Goal: Task Accomplishment & Management: Manage account settings

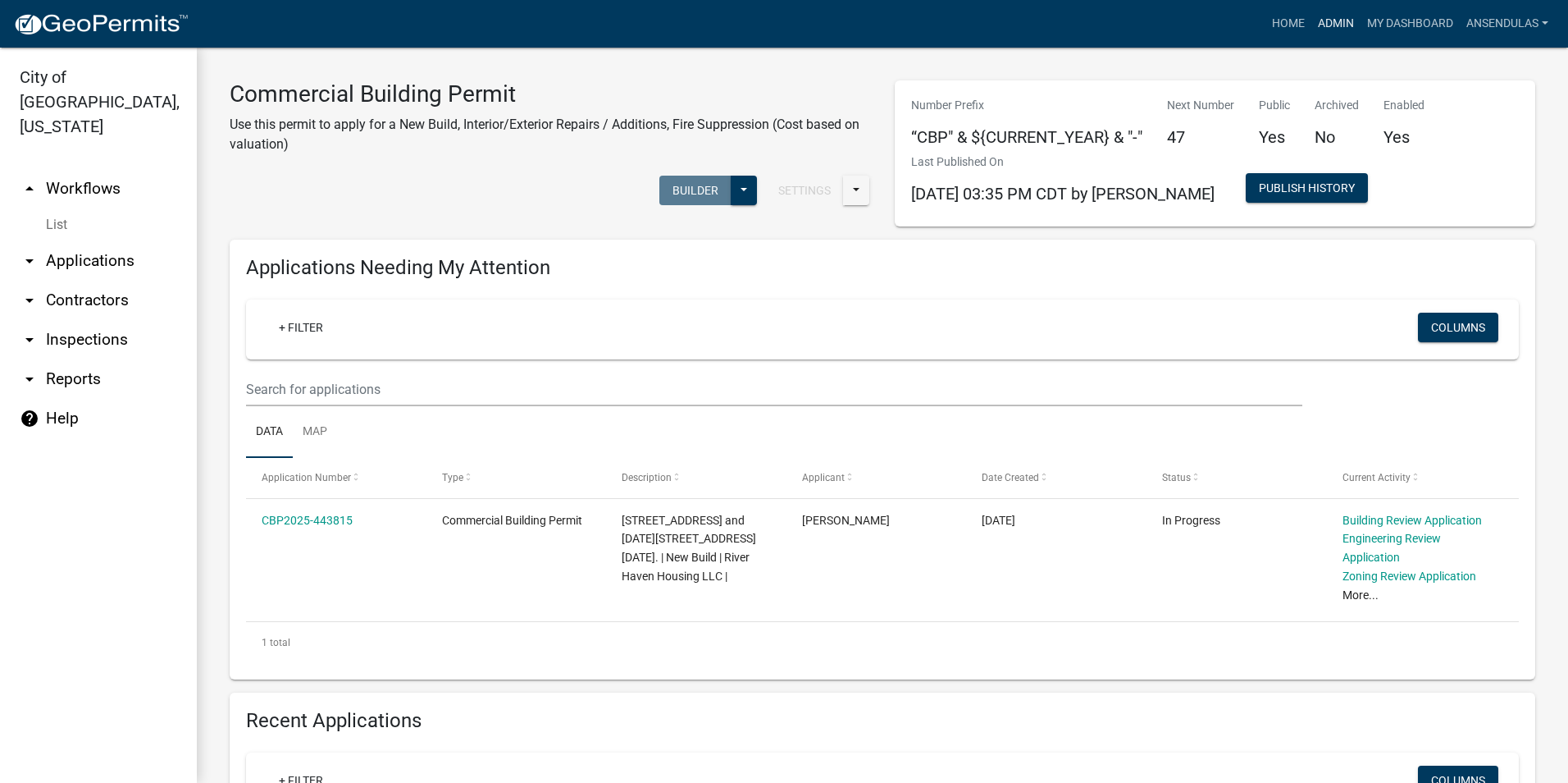
click at [1330, 14] on link "Admin" at bounding box center [1336, 24] width 49 height 31
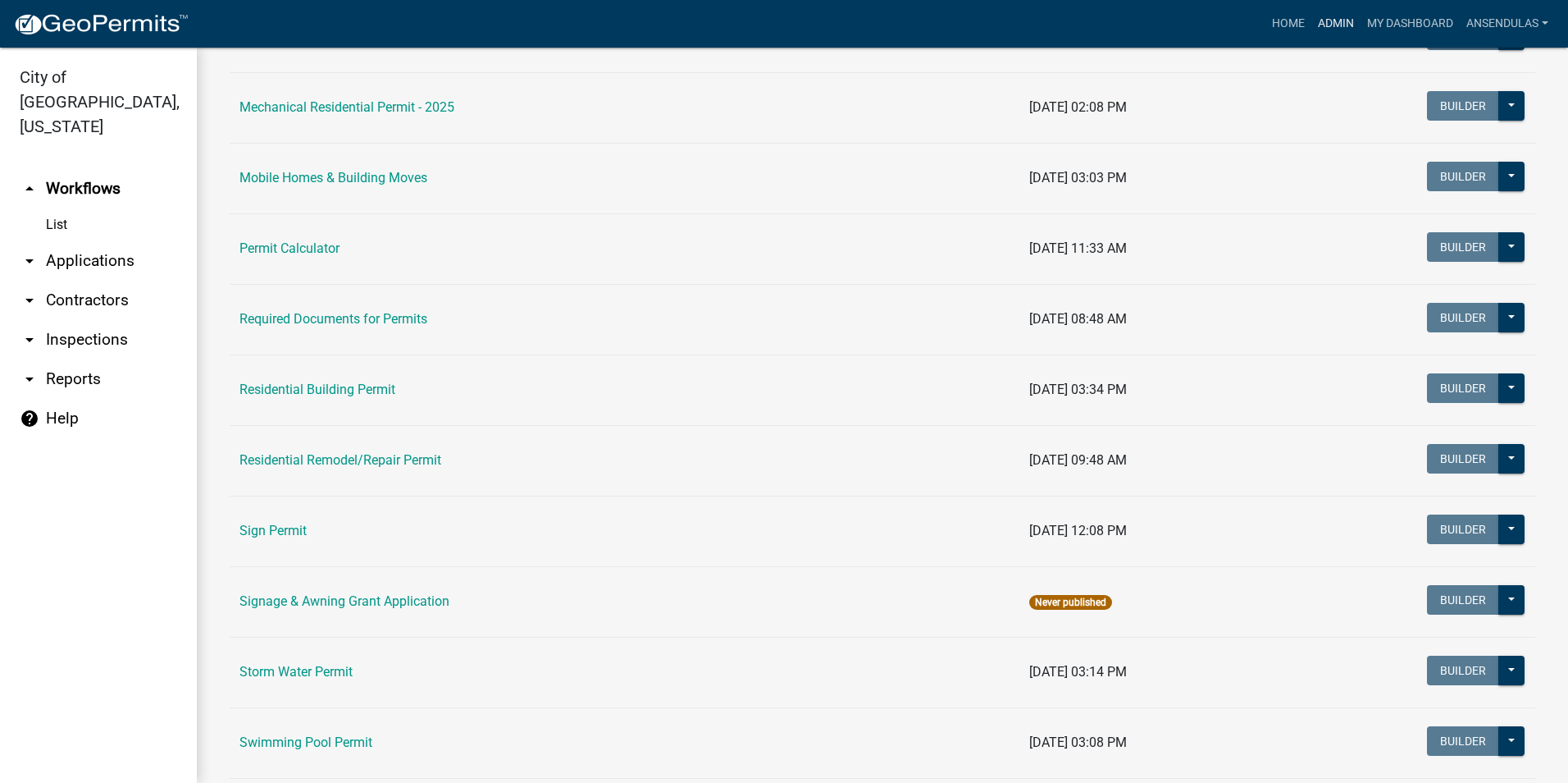
scroll to position [985, 0]
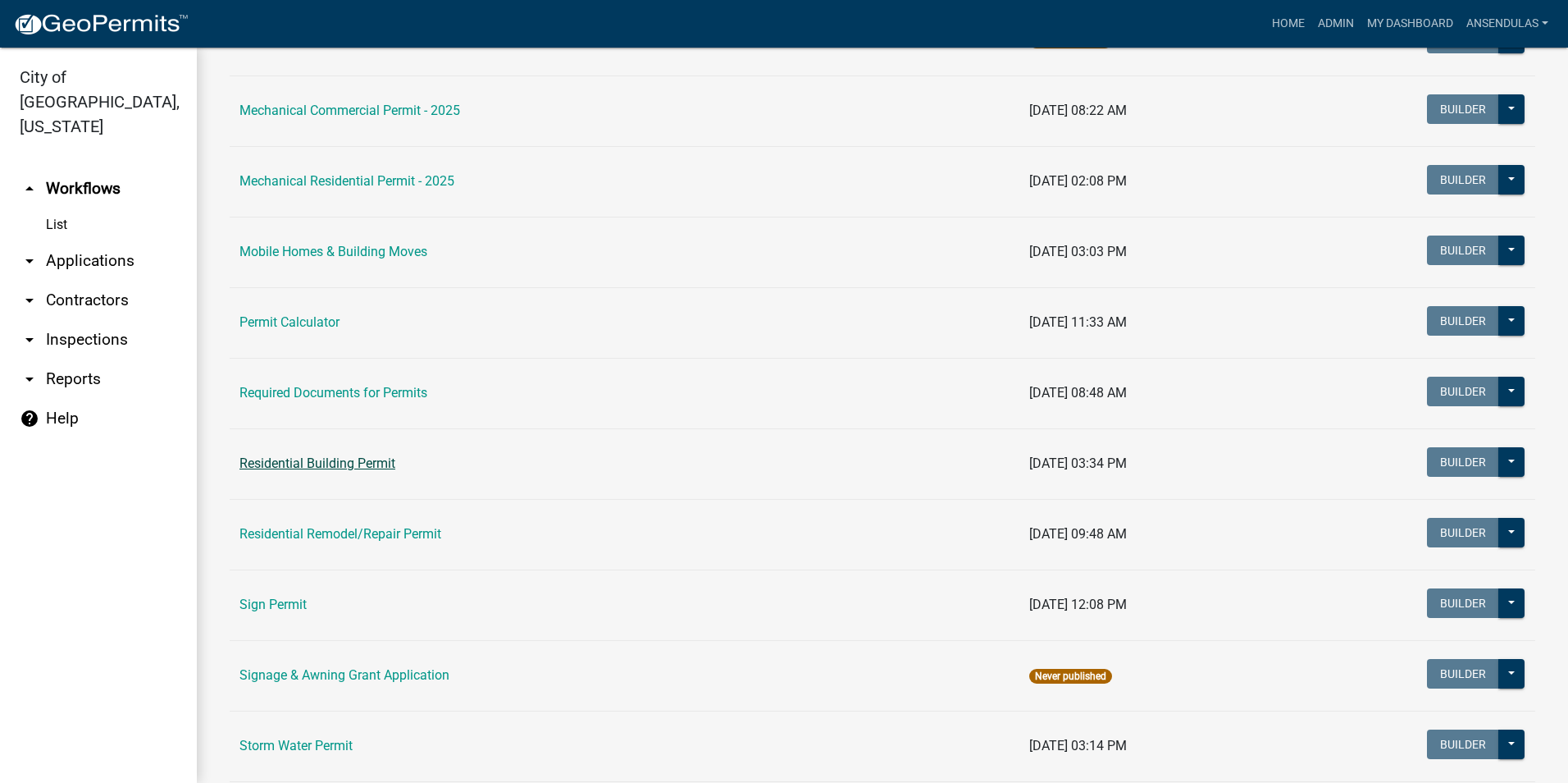
click at [336, 468] on link "Residential Building Permit" at bounding box center [317, 463] width 156 height 15
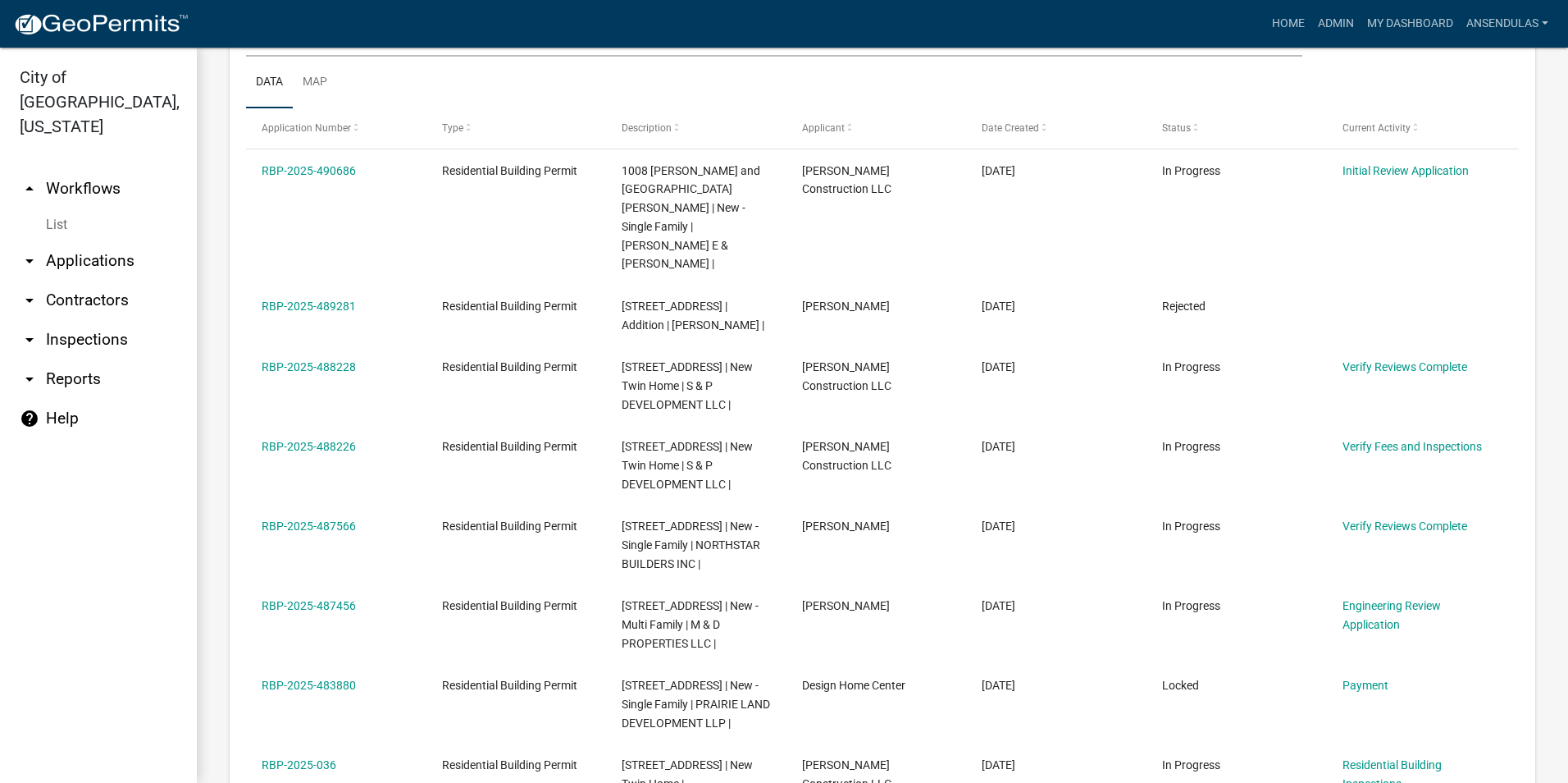
scroll to position [902, 0]
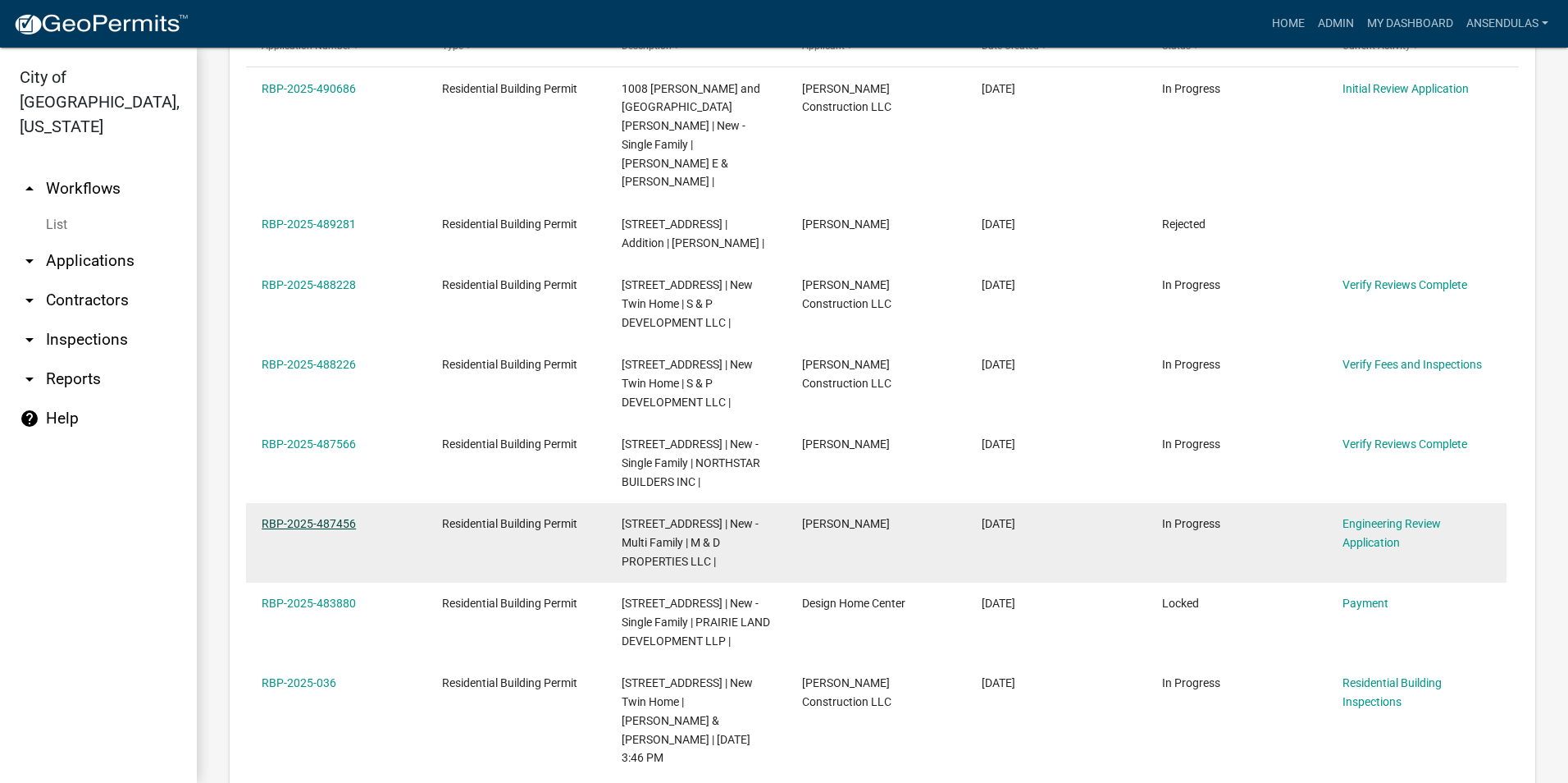
click at [287, 517] on link "RBP-2025-487456" at bounding box center [309, 524] width 95 height 14
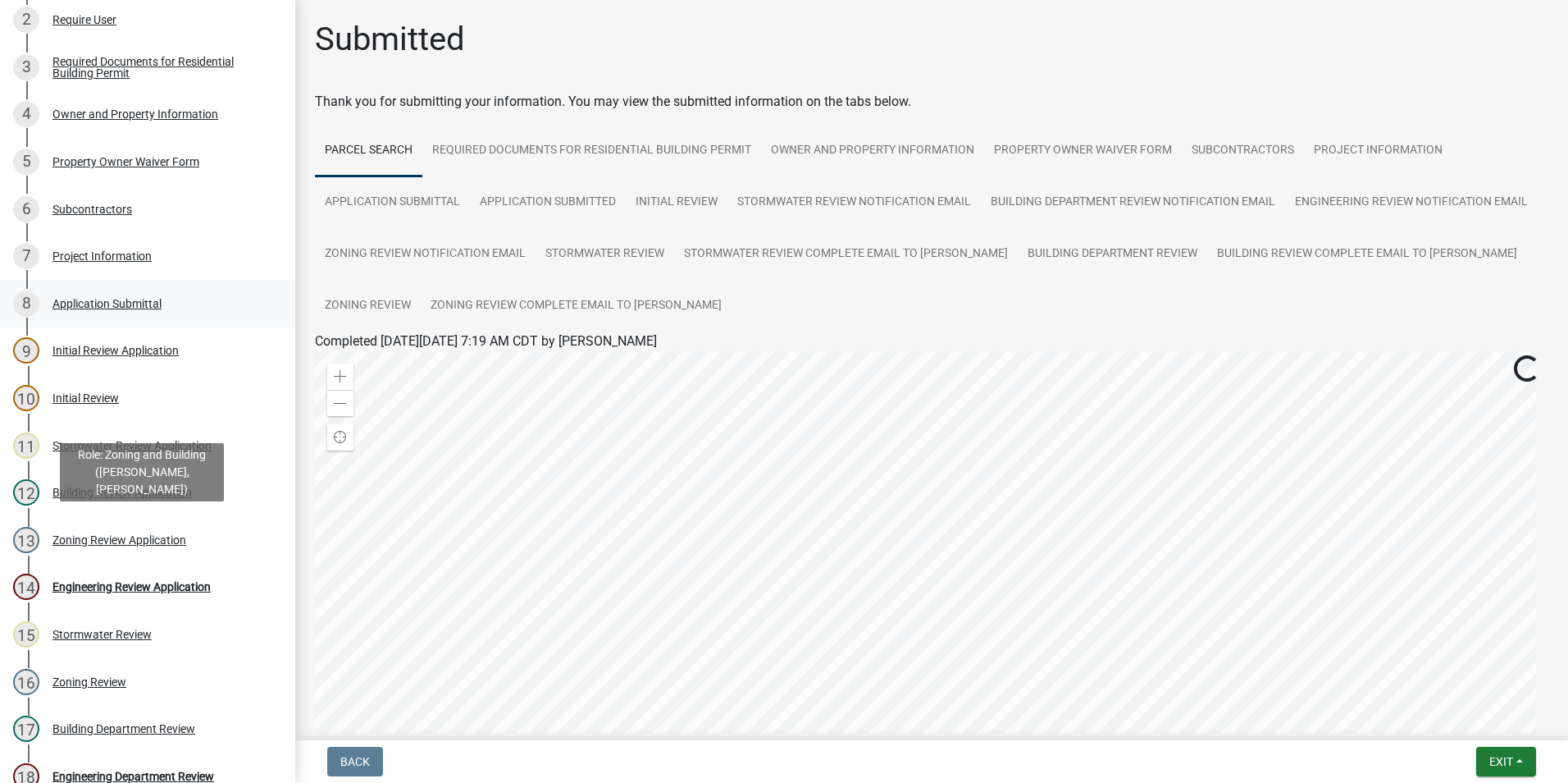
scroll to position [329, 0]
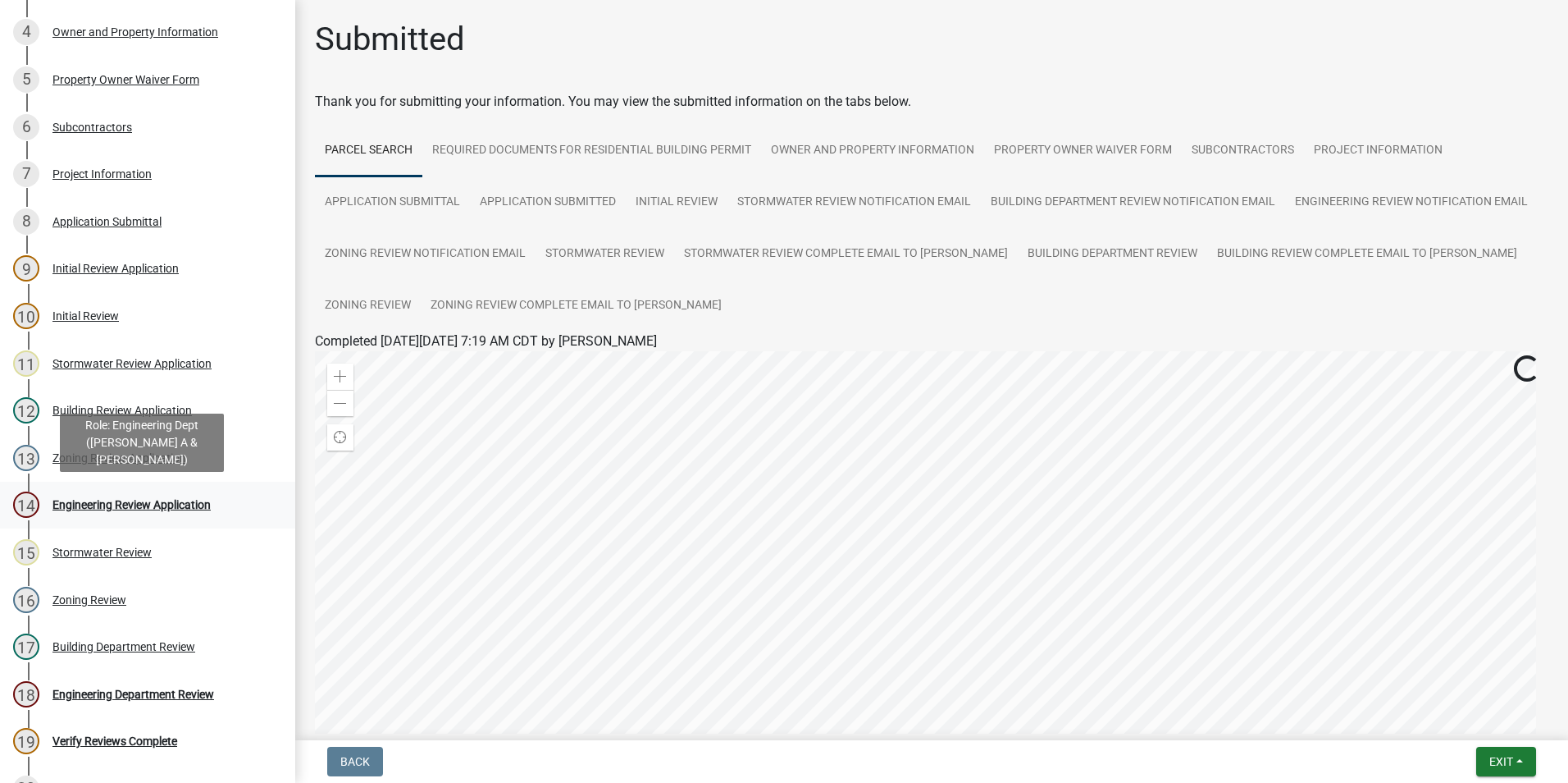
click at [136, 507] on div "Engineering Review Application" at bounding box center [131, 505] width 158 height 12
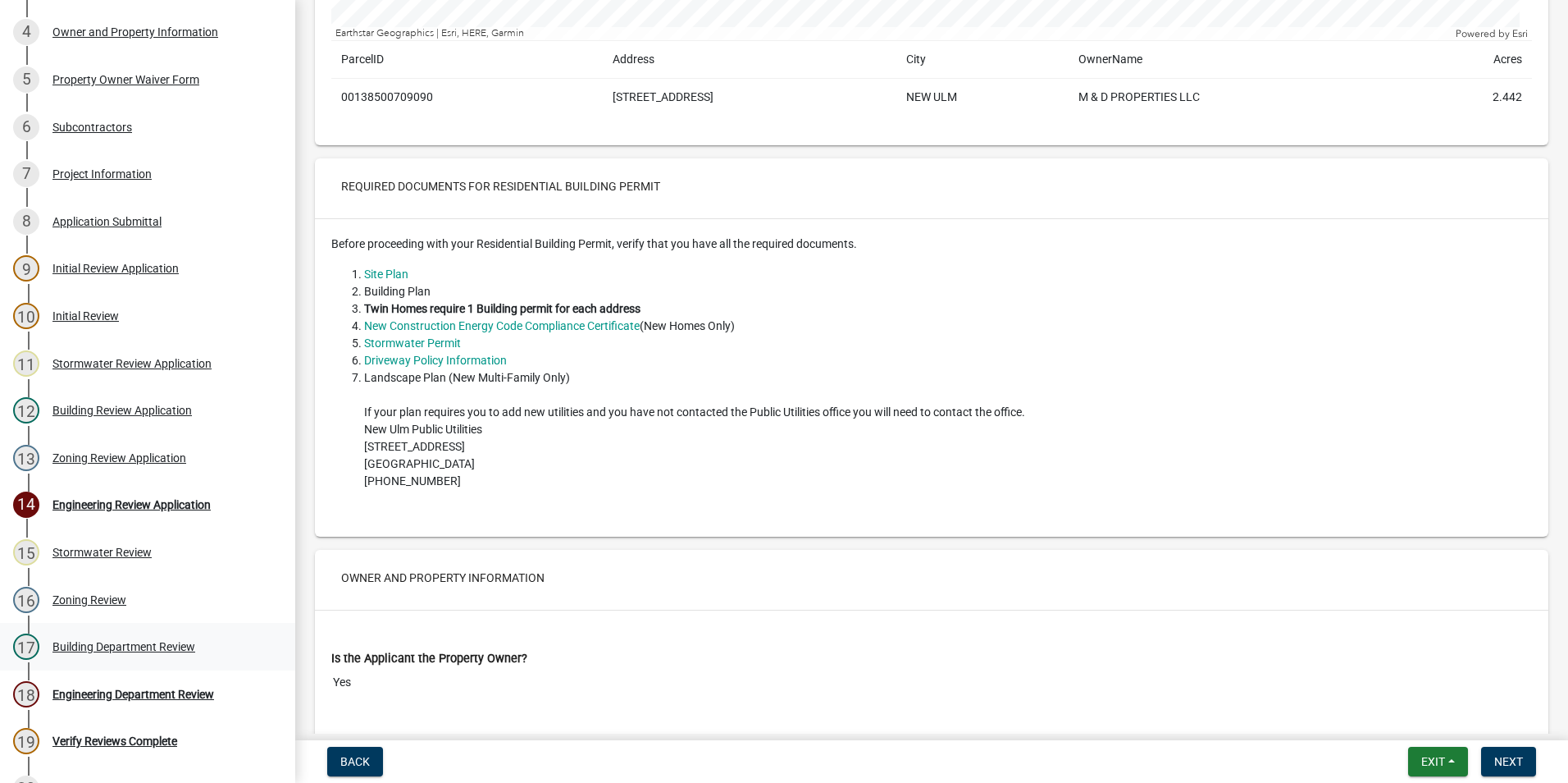
scroll to position [574, 0]
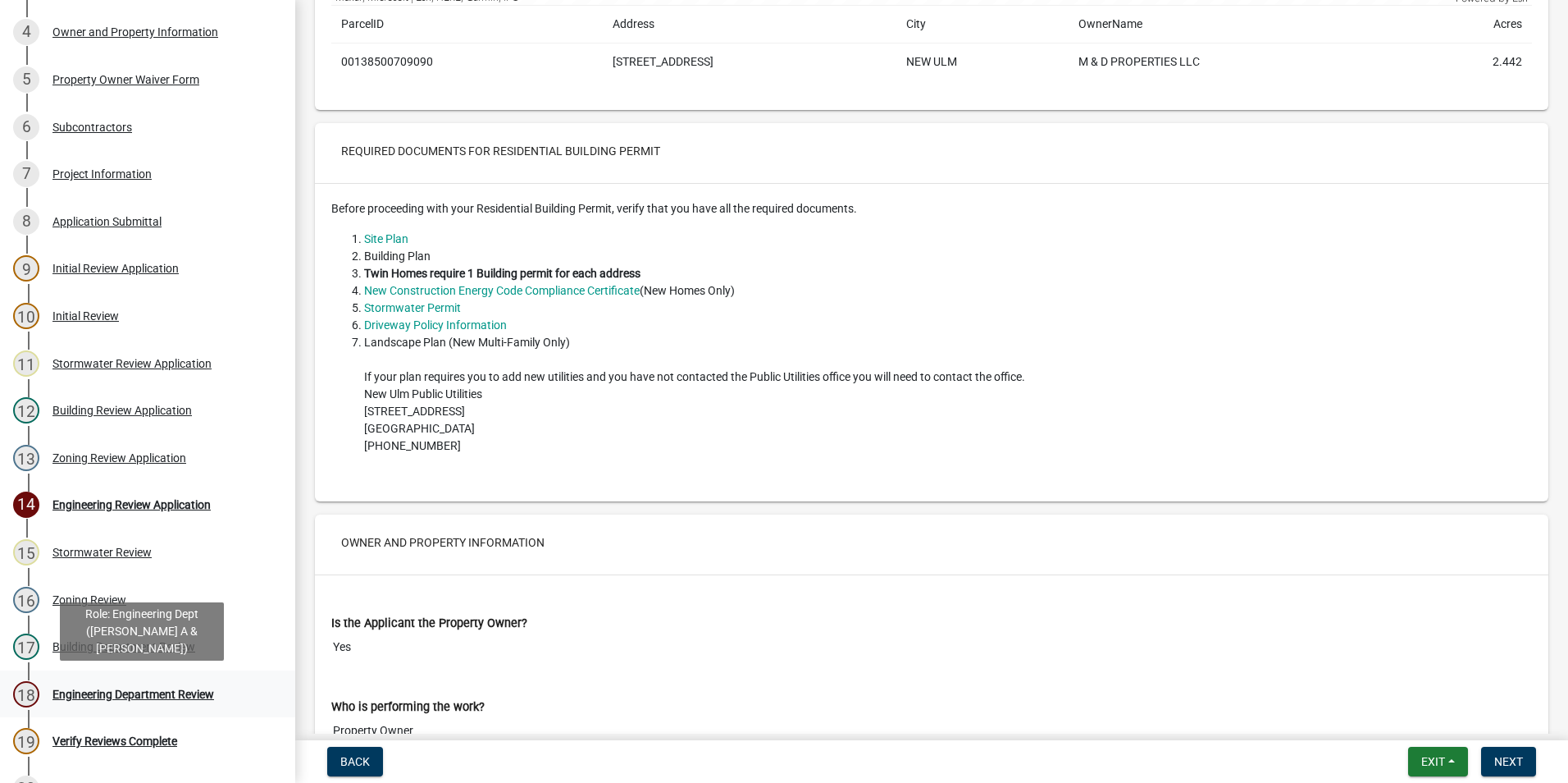
click at [176, 688] on div "Engineering Department Review" at bounding box center [133, 694] width 161 height 12
click at [130, 695] on div "Engineering Department Review" at bounding box center [133, 694] width 161 height 12
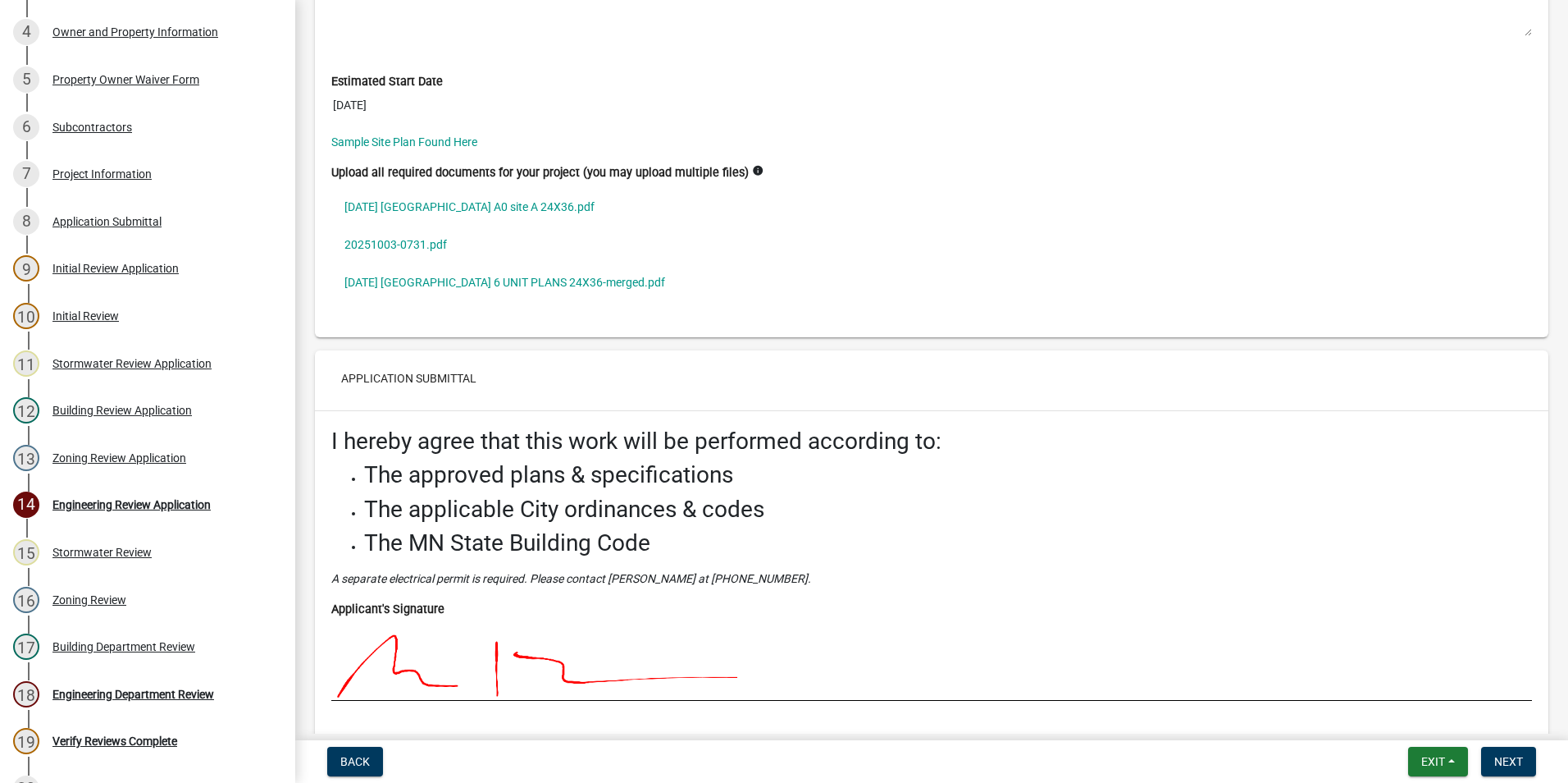
scroll to position [4266, 0]
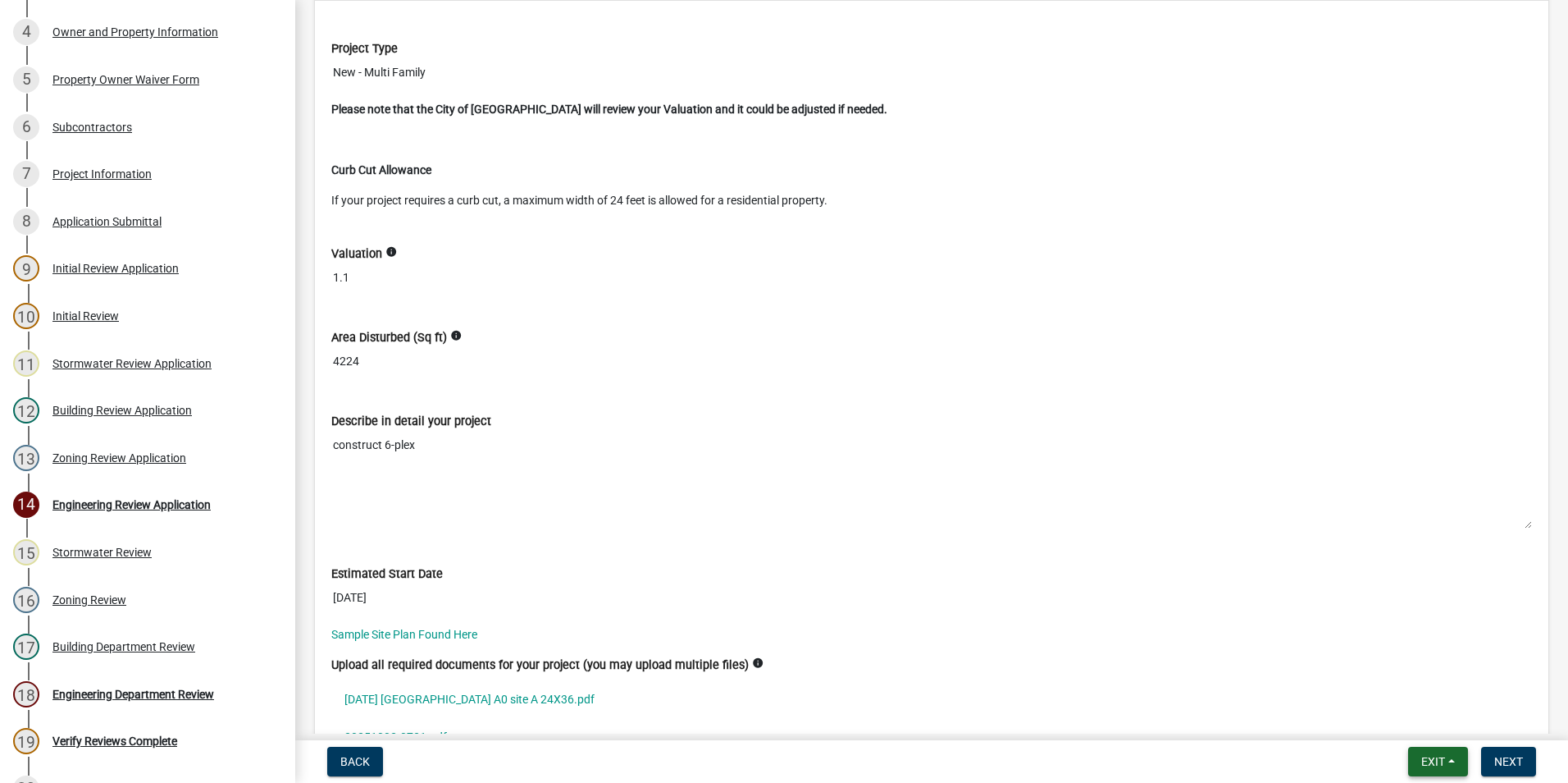
click at [1435, 764] on span "Exit" at bounding box center [1433, 762] width 24 height 14
click at [358, 753] on button "Back" at bounding box center [355, 761] width 56 height 30
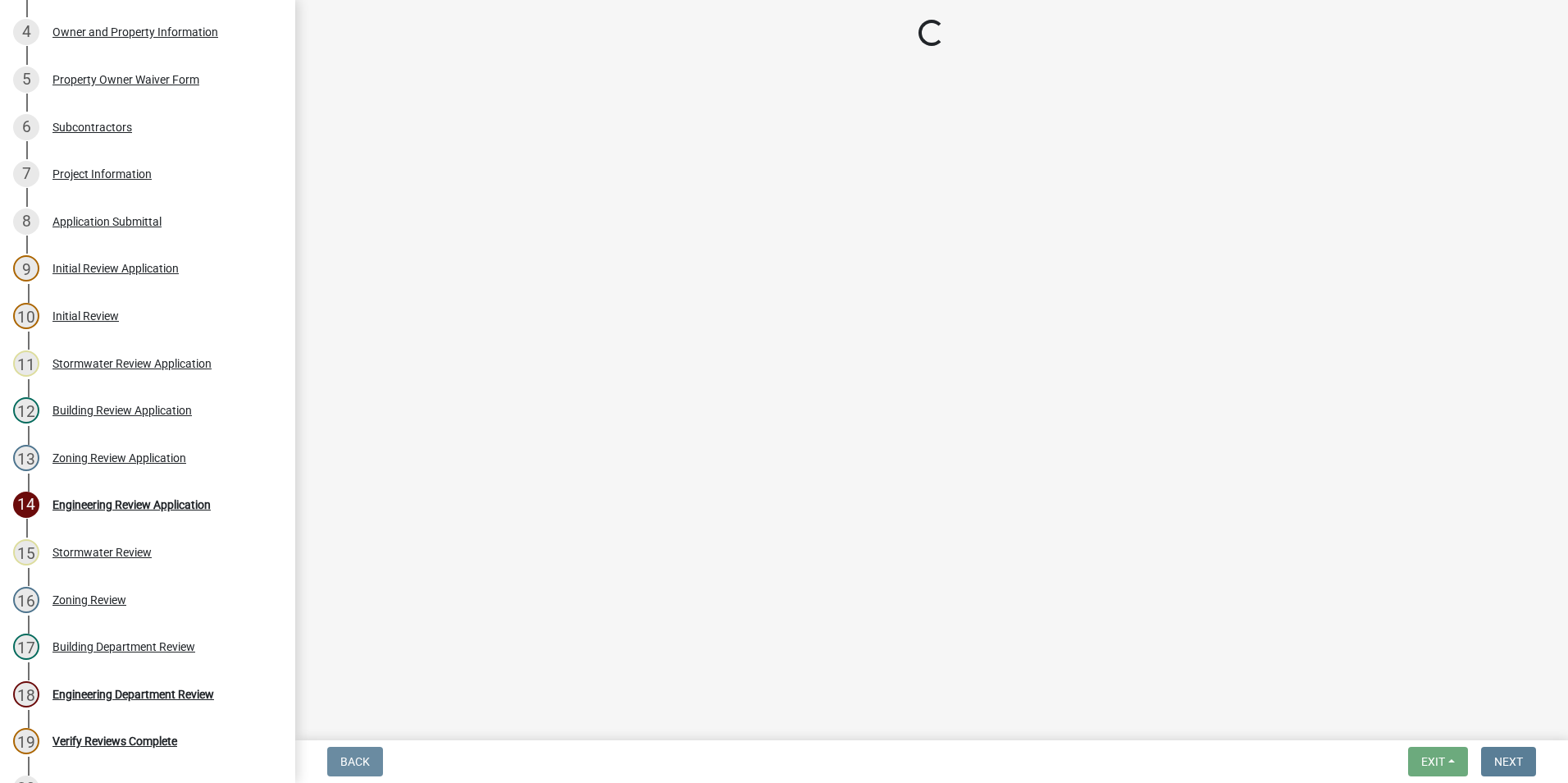
scroll to position [0, 0]
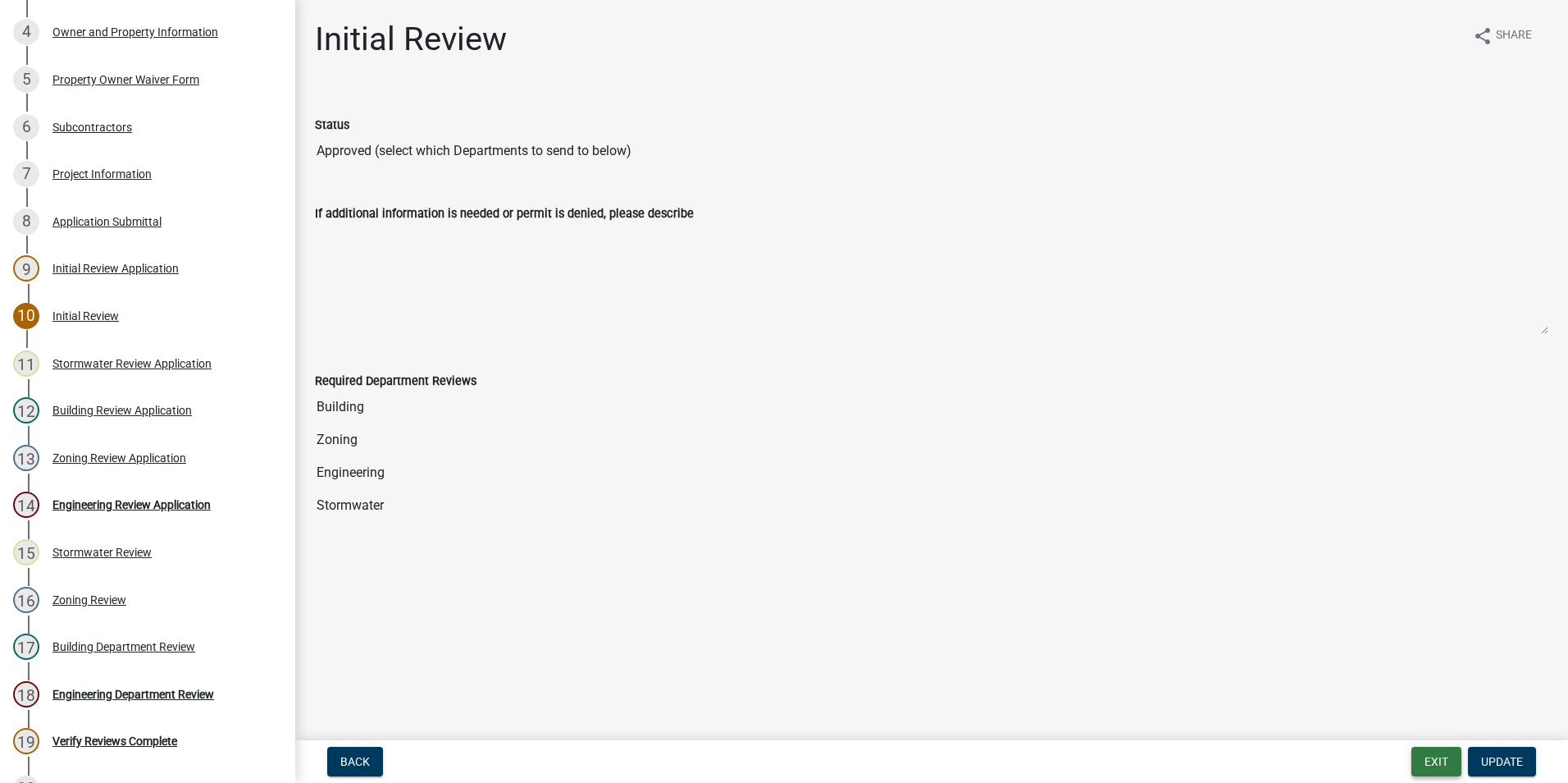
click at [1430, 761] on button "Exit" at bounding box center [1436, 761] width 50 height 30
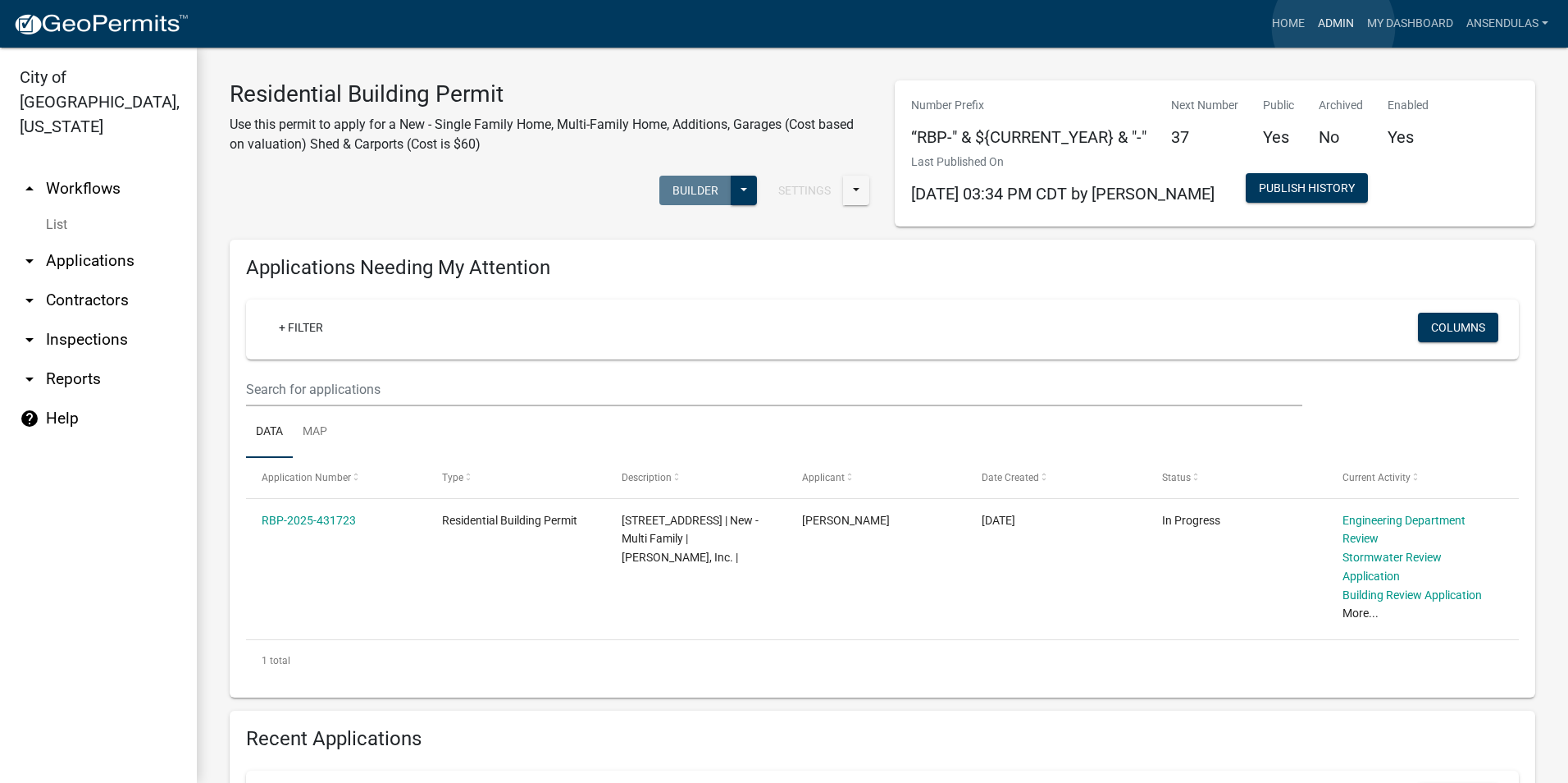
click at [1333, 27] on link "Admin" at bounding box center [1336, 24] width 49 height 31
